Goal: Transaction & Acquisition: Purchase product/service

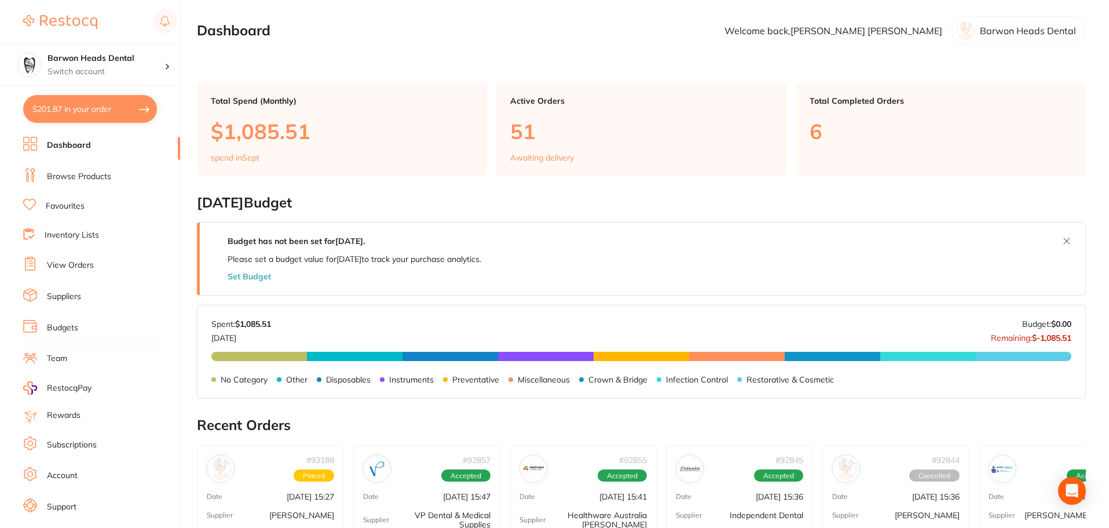
click at [81, 171] on link "Browse Products" at bounding box center [79, 177] width 64 height 12
click at [67, 112] on button "$201.87 in your order" at bounding box center [90, 109] width 134 height 28
checkbox input "true"
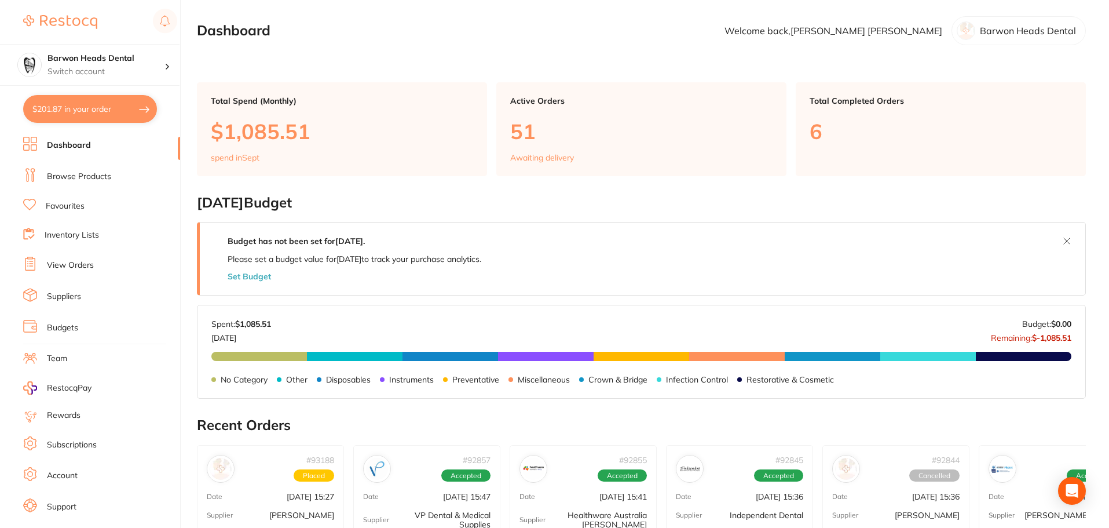
checkbox input "true"
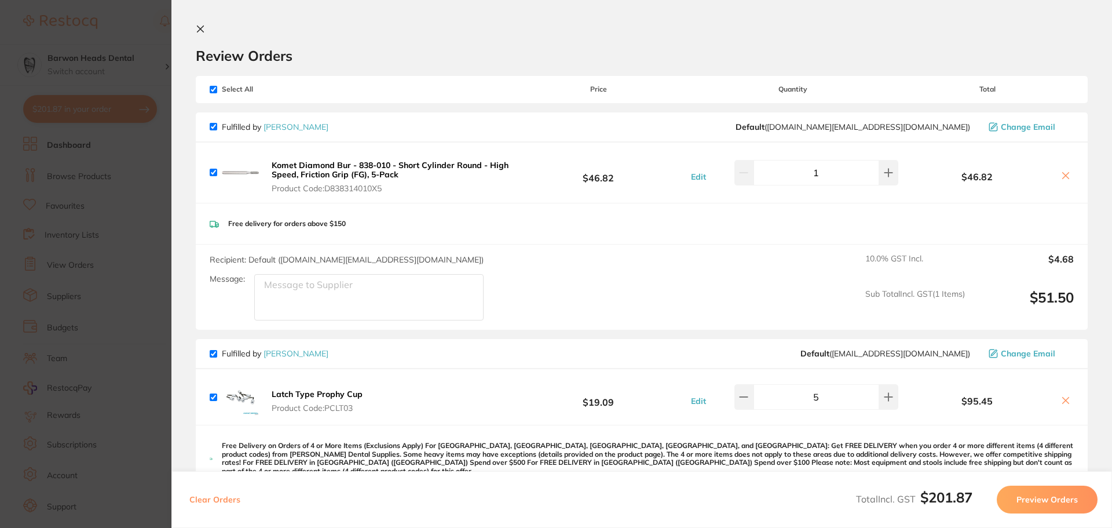
click at [200, 24] on icon at bounding box center [200, 28] width 9 height 9
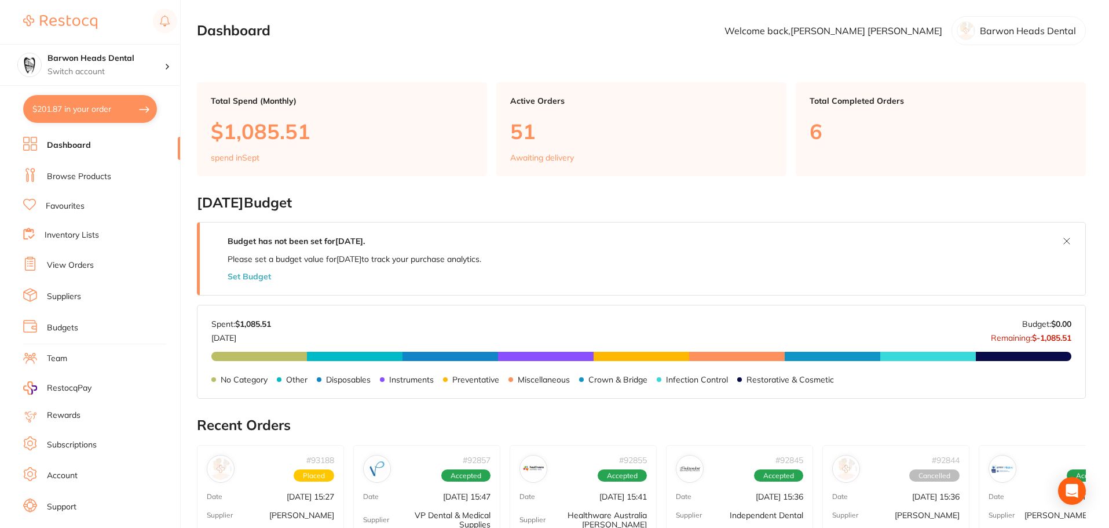
click at [67, 180] on link "Browse Products" at bounding box center [79, 177] width 64 height 12
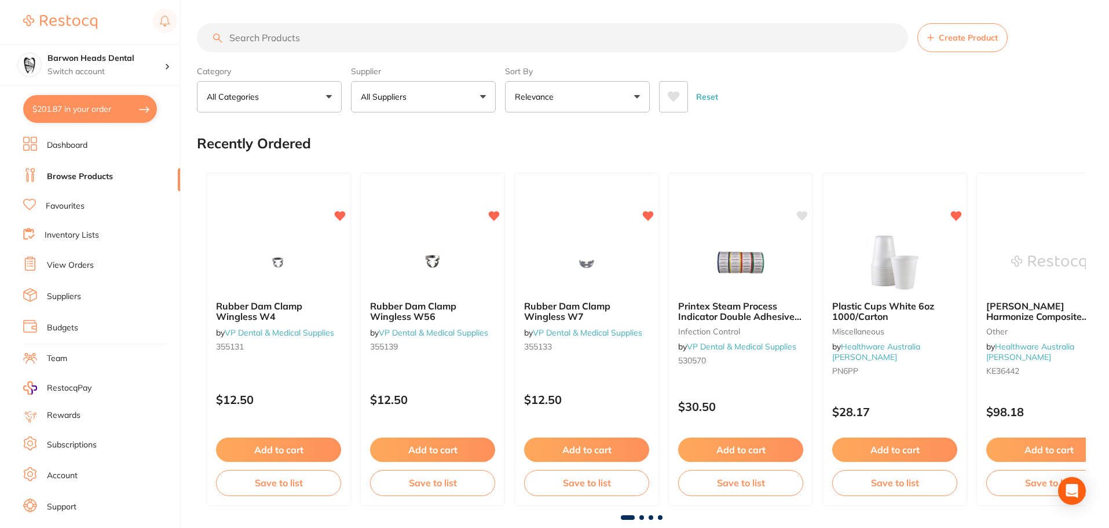
click at [278, 48] on input "search" at bounding box center [552, 37] width 711 height 29
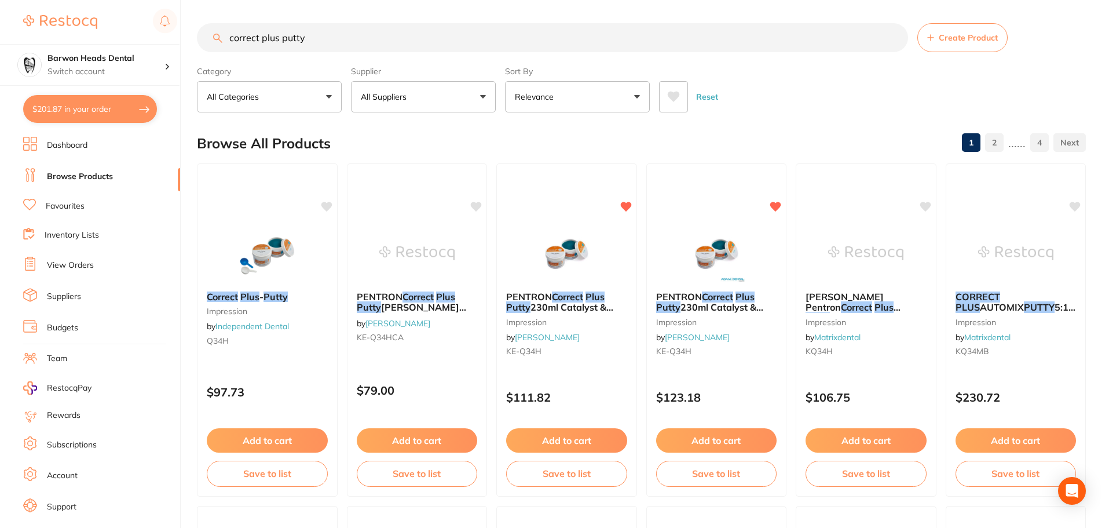
drag, startPoint x: 318, startPoint y: 36, endPoint x: 247, endPoint y: 39, distance: 70.7
click at [247, 39] on input "correct plus putty" at bounding box center [552, 37] width 711 height 29
type input "c"
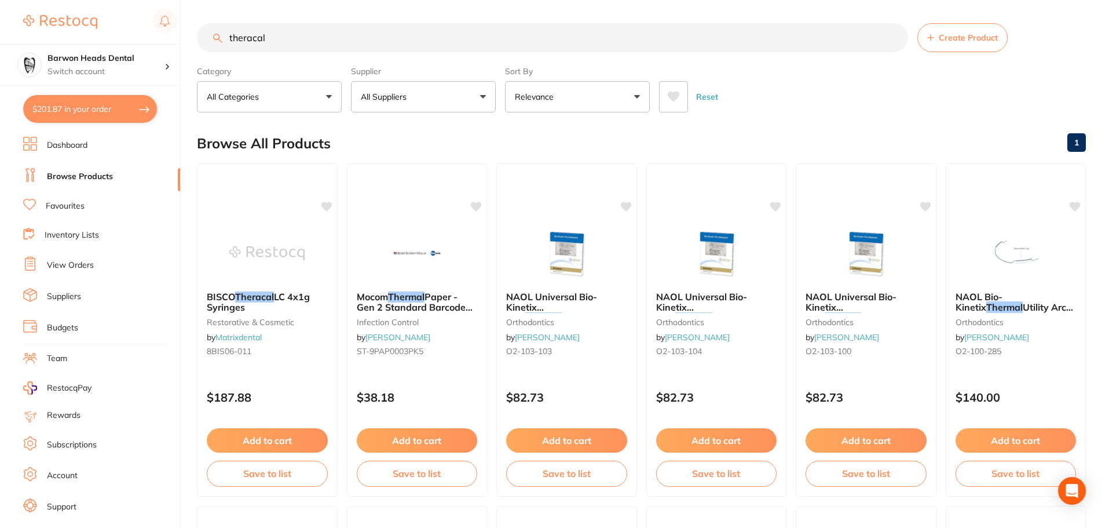
drag, startPoint x: 292, startPoint y: 30, endPoint x: 233, endPoint y: 30, distance: 59.1
click at [233, 30] on input "theracal" at bounding box center [552, 37] width 711 height 29
type input "t"
type input "garrison"
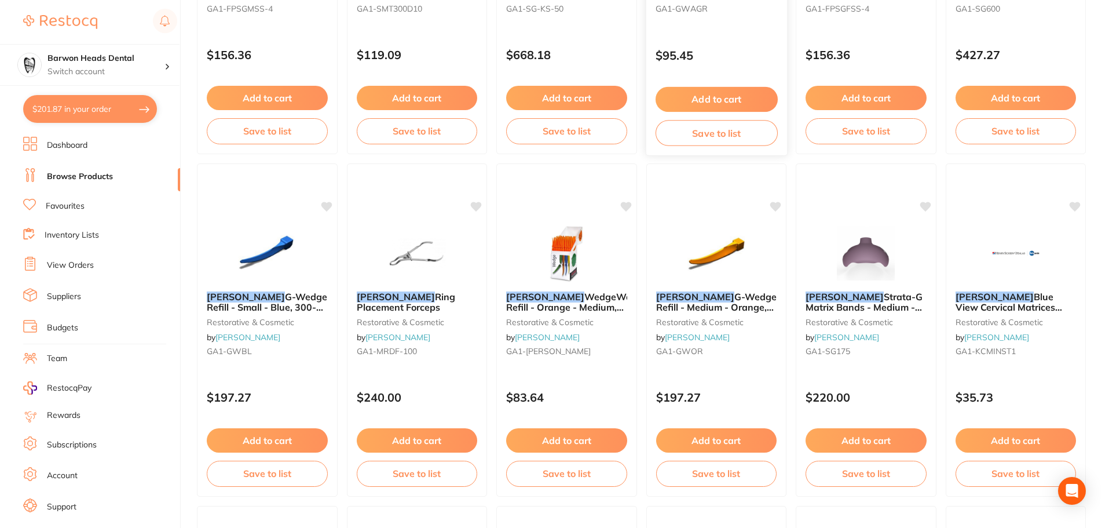
scroll to position [466, 0]
